Goal: Find specific page/section: Find specific page/section

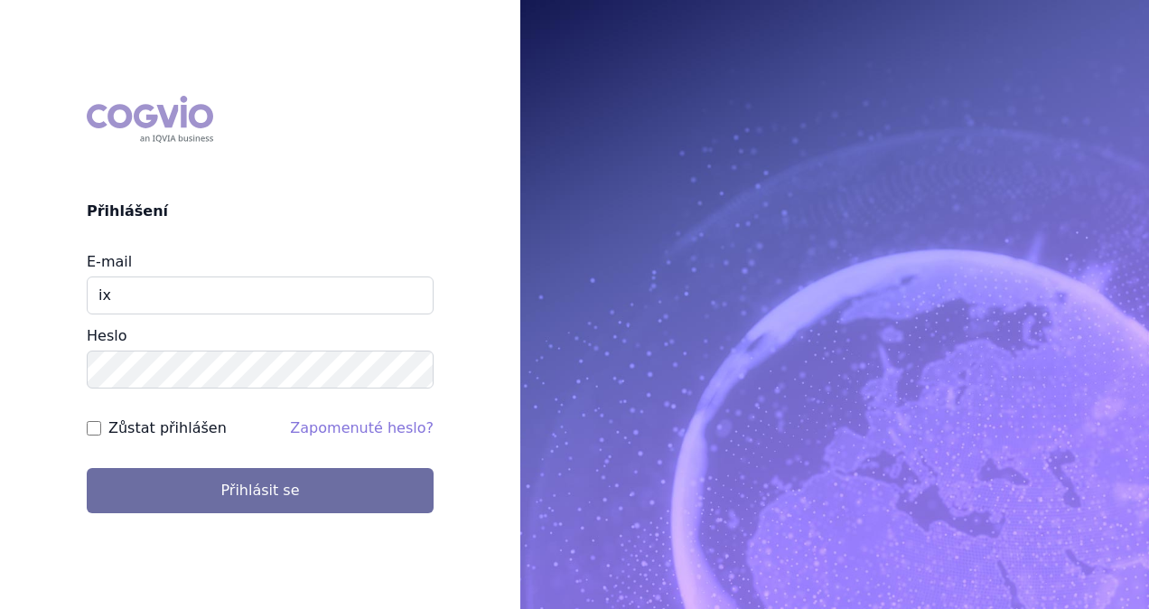
type input "i"
type input "michaela.x.tauchmanova@gsk.com"
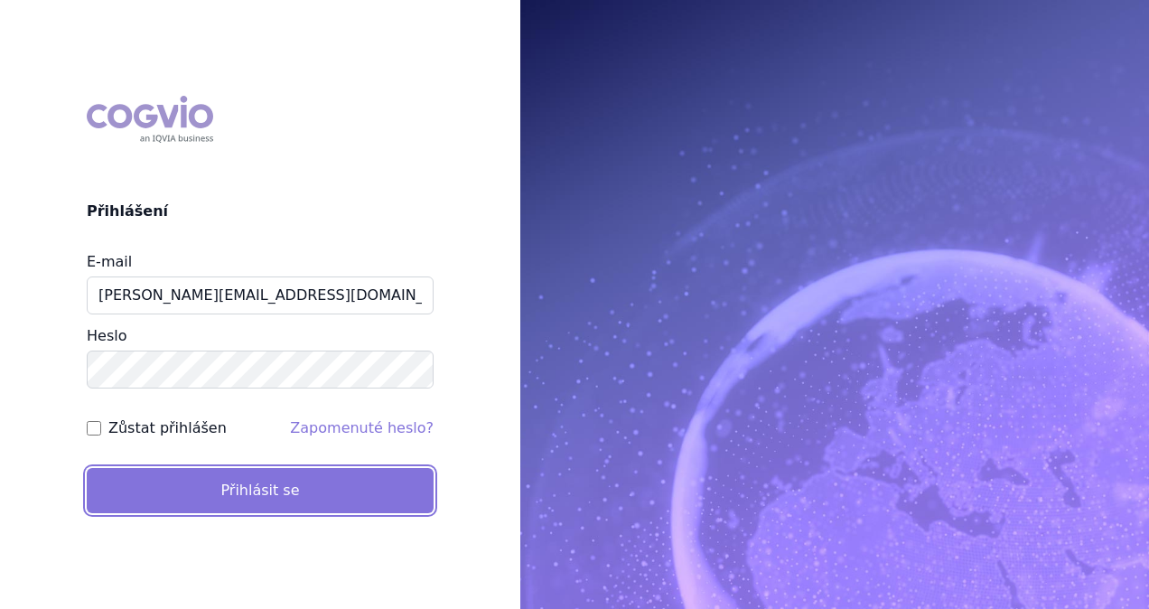
click at [217, 486] on button "Přihlásit se" at bounding box center [260, 490] width 347 height 45
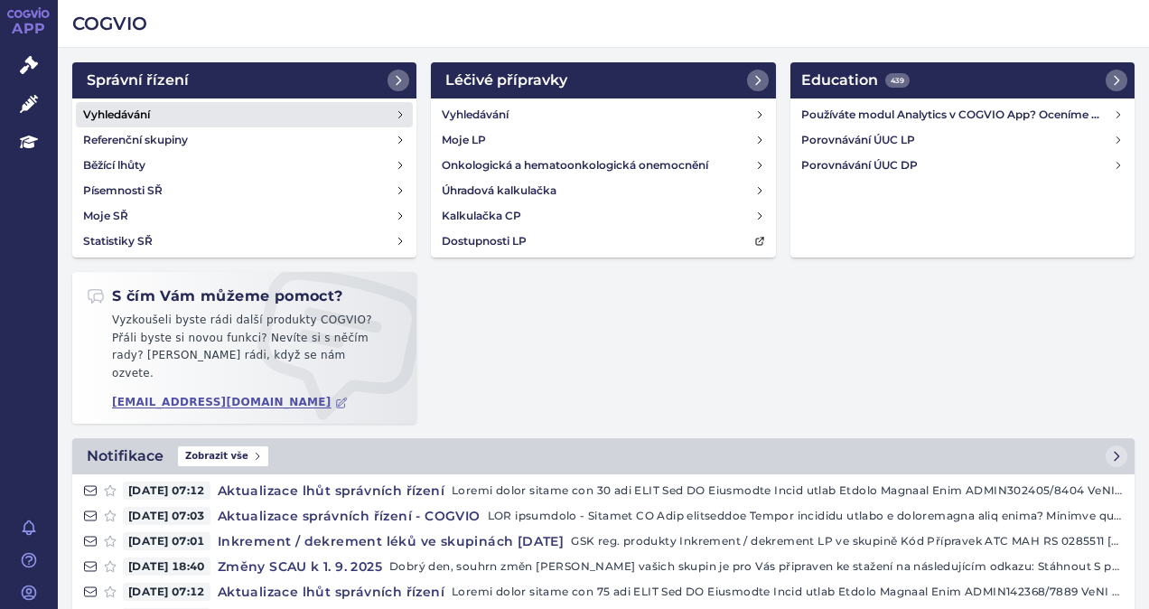
click at [130, 115] on h4 "Vyhledávání" at bounding box center [116, 115] width 67 height 18
